Goal: Check status: Check status

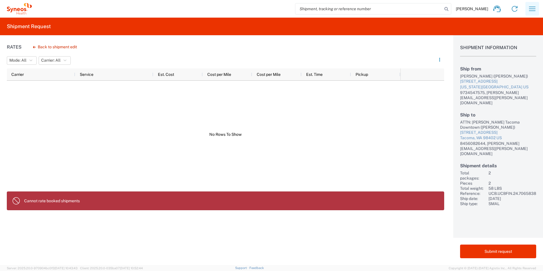
click at [528, 11] on icon "button" at bounding box center [532, 8] width 9 height 9
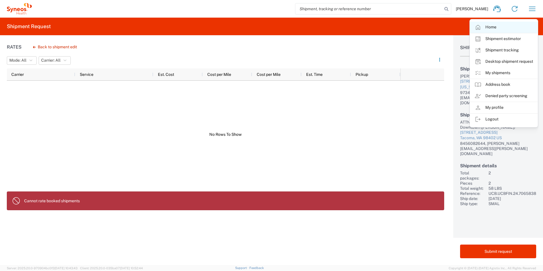
click at [490, 26] on link "Home" at bounding box center [504, 27] width 68 height 11
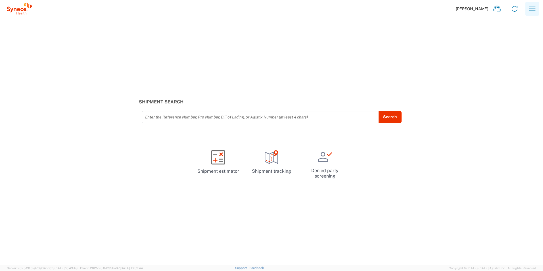
click at [531, 9] on icon "button" at bounding box center [532, 9] width 7 height 4
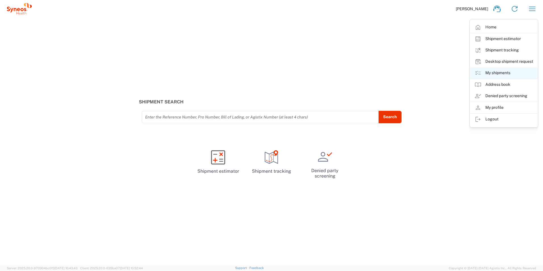
click at [510, 74] on link "My shipments" at bounding box center [504, 72] width 68 height 11
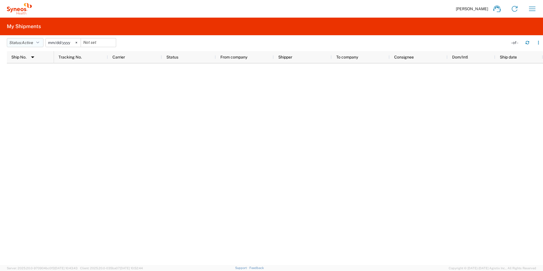
click at [29, 45] on span "Active" at bounding box center [27, 42] width 11 height 5
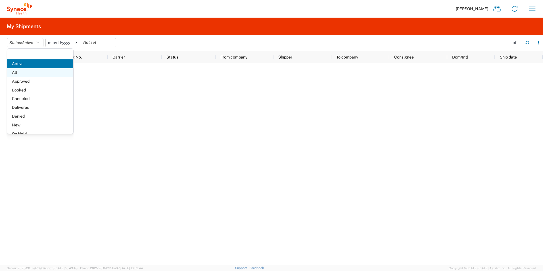
click at [33, 75] on span "All" at bounding box center [40, 72] width 66 height 9
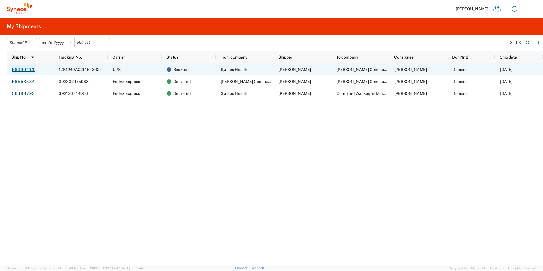
click at [23, 69] on link "56999411" at bounding box center [23, 69] width 23 height 9
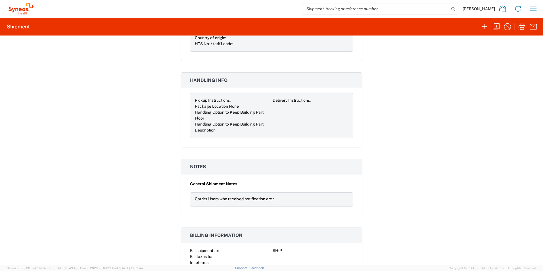
scroll to position [593, 0]
